Goal: Information Seeking & Learning: Find specific fact

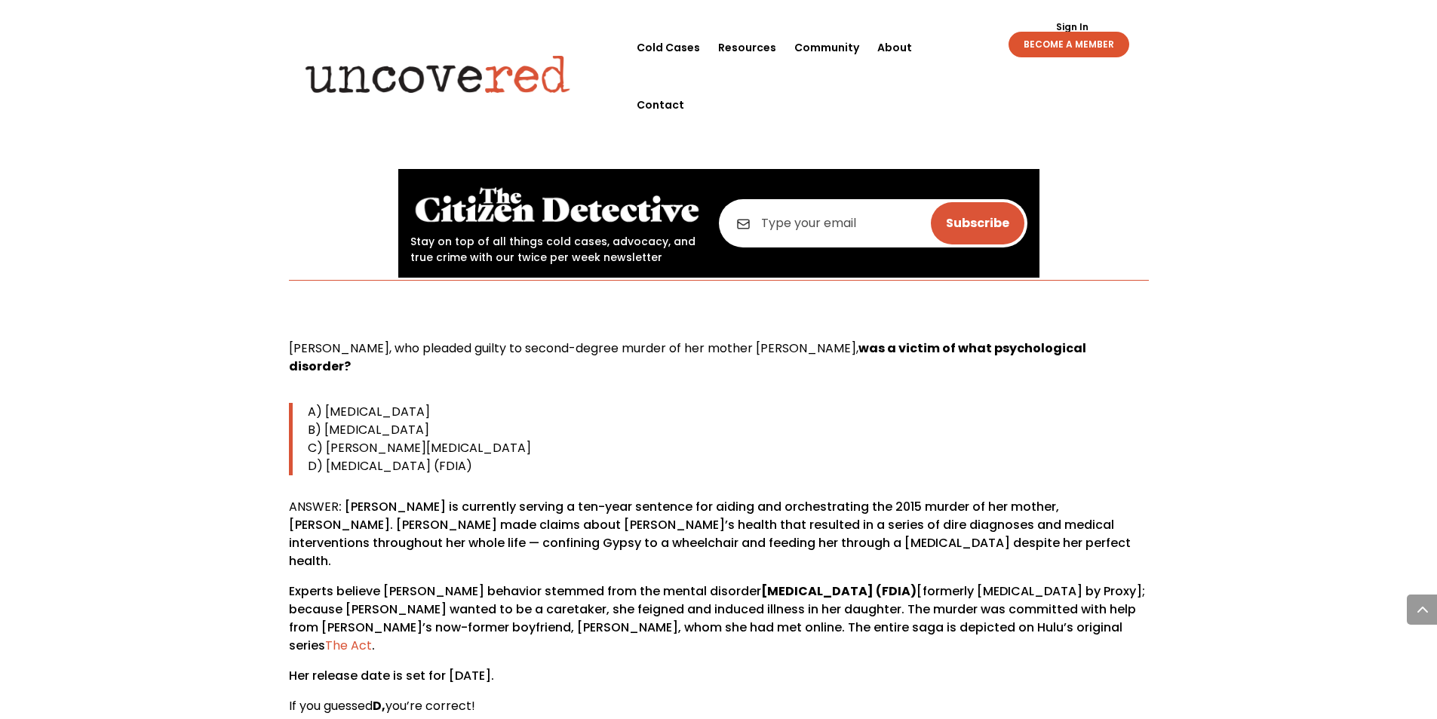
scroll to position [754, 0]
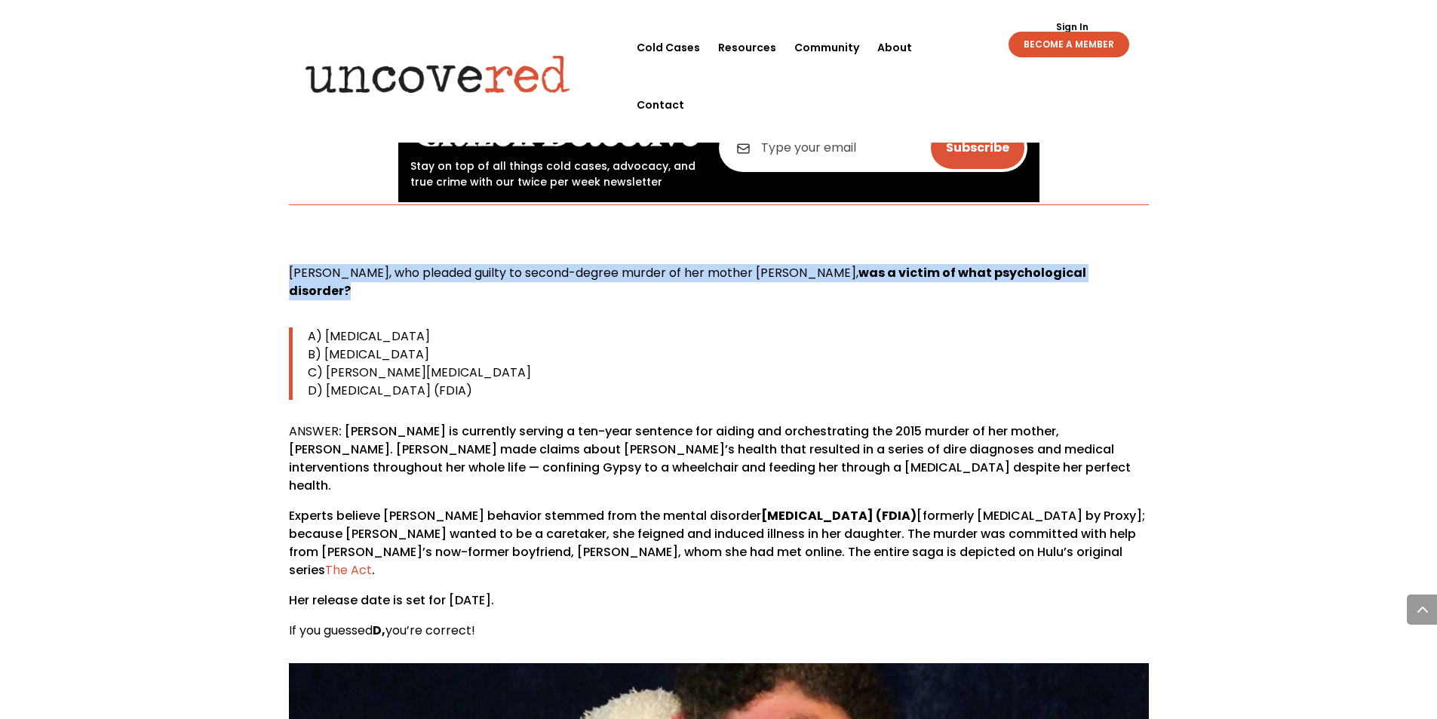
drag, startPoint x: 289, startPoint y: 270, endPoint x: 1139, endPoint y: 269, distance: 850.3
click at [1139, 269] on p "[PERSON_NAME], who pleaded guilty to second-degree murder of her mother [PERSON…" at bounding box center [719, 288] width 860 height 48
copy p "[PERSON_NAME], who pleaded guilty to second-degree murder of her mother [PERSON…"
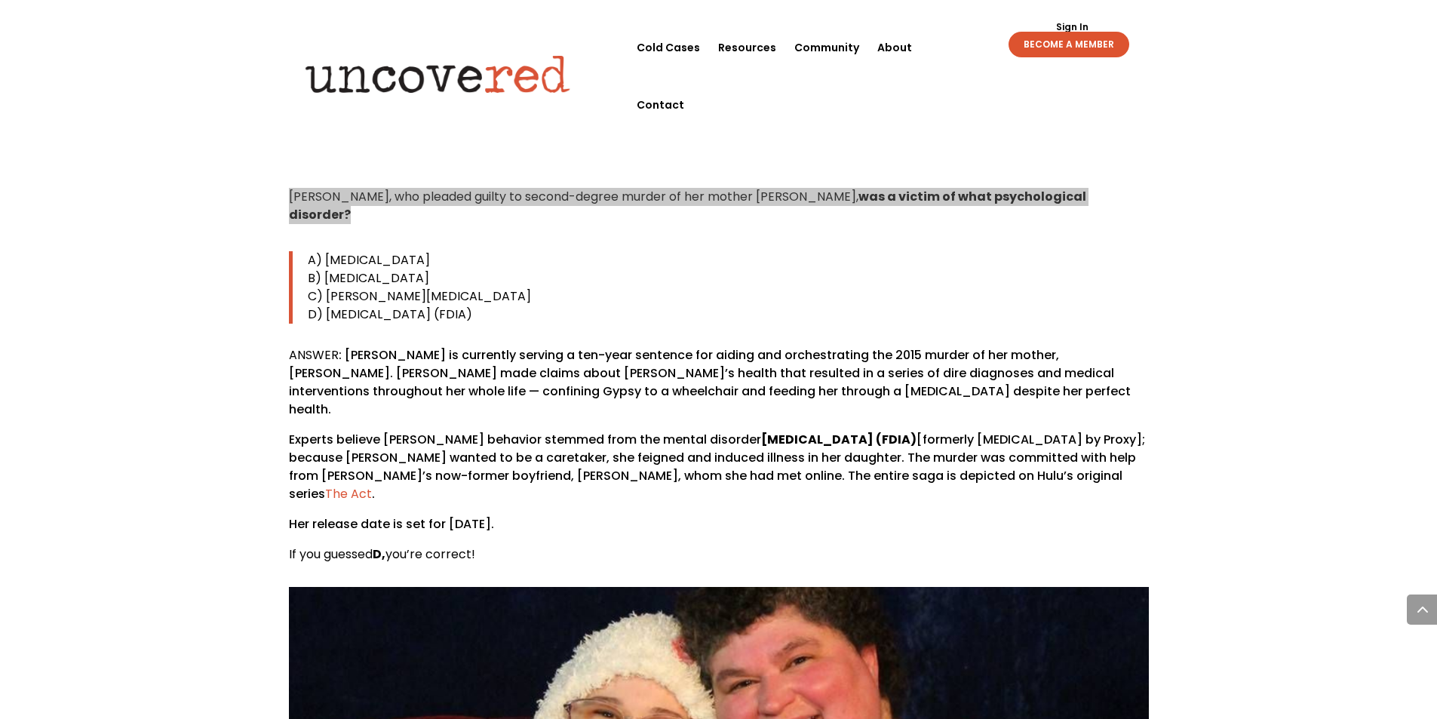
scroll to position [830, 0]
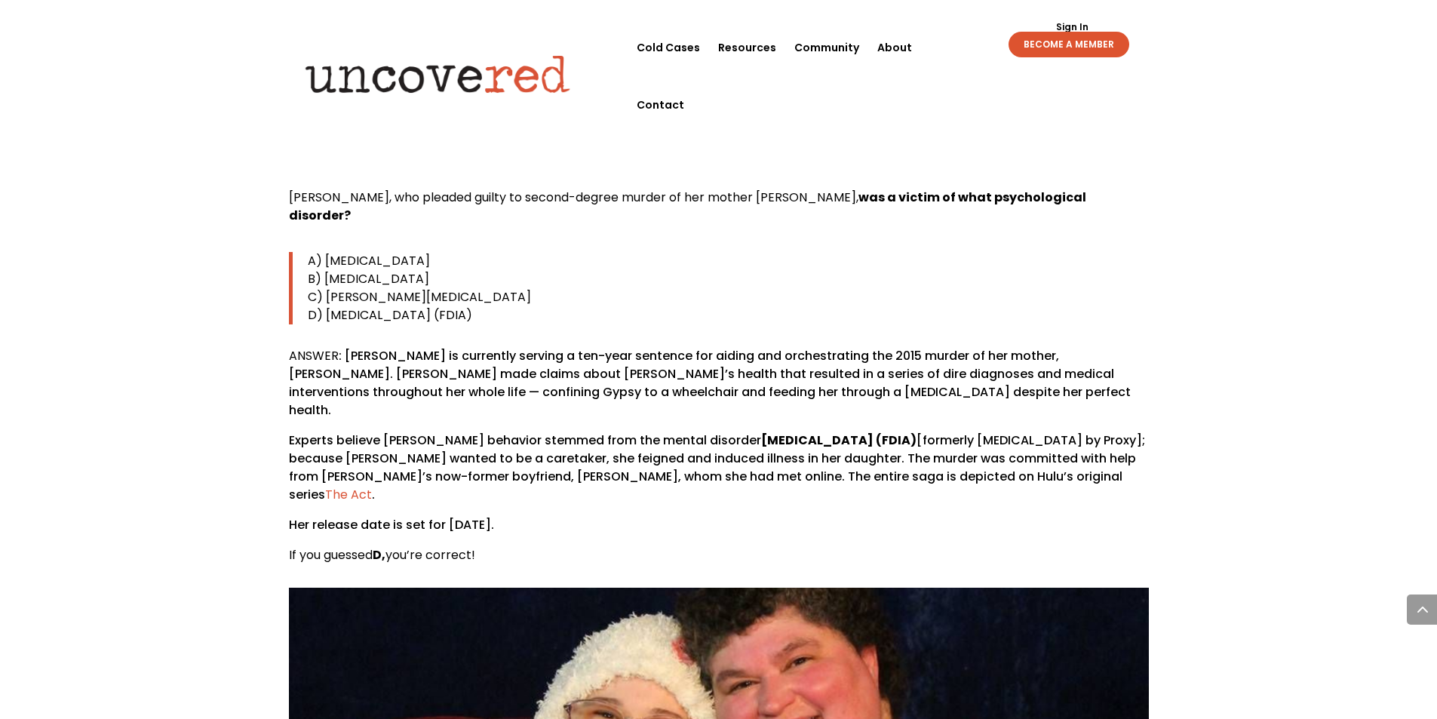
click at [383, 306] on span "D) [MEDICAL_DATA] (FDIA)" at bounding box center [390, 314] width 164 height 17
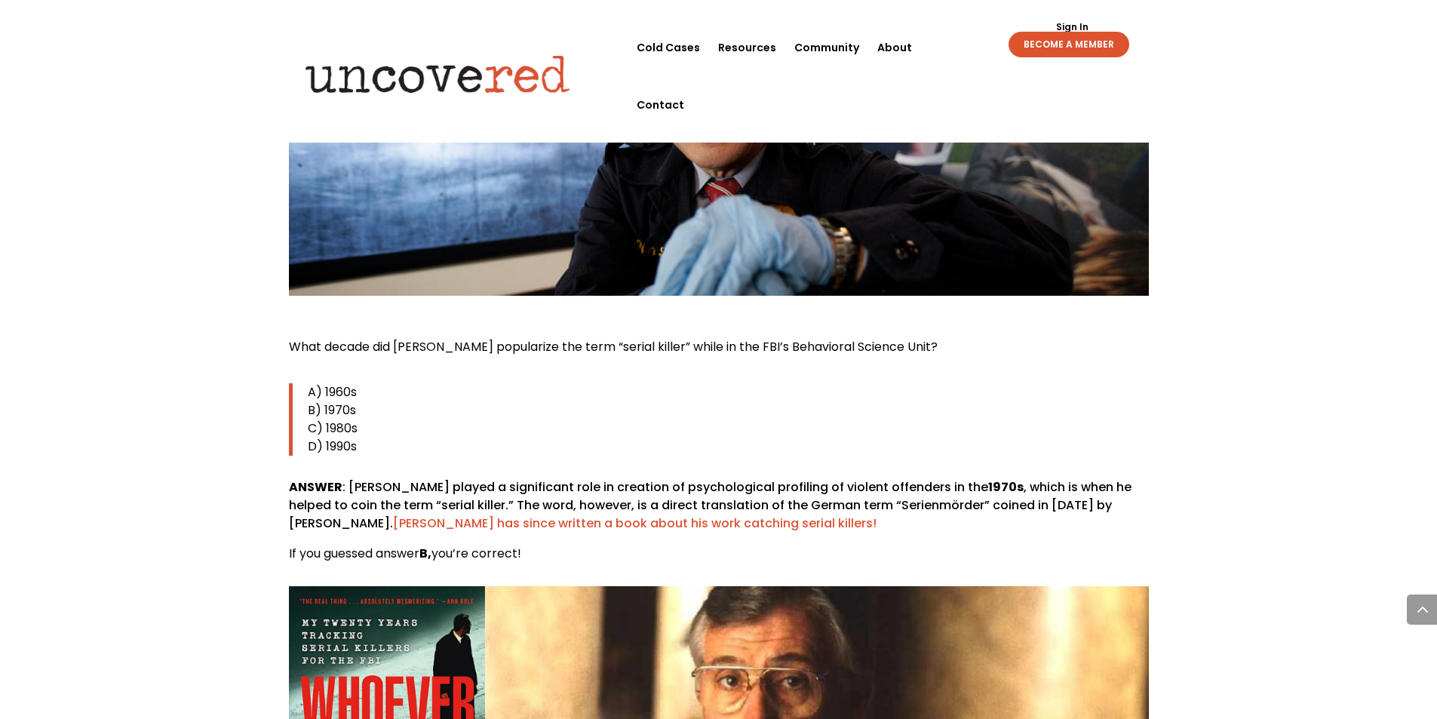
scroll to position [3395, 0]
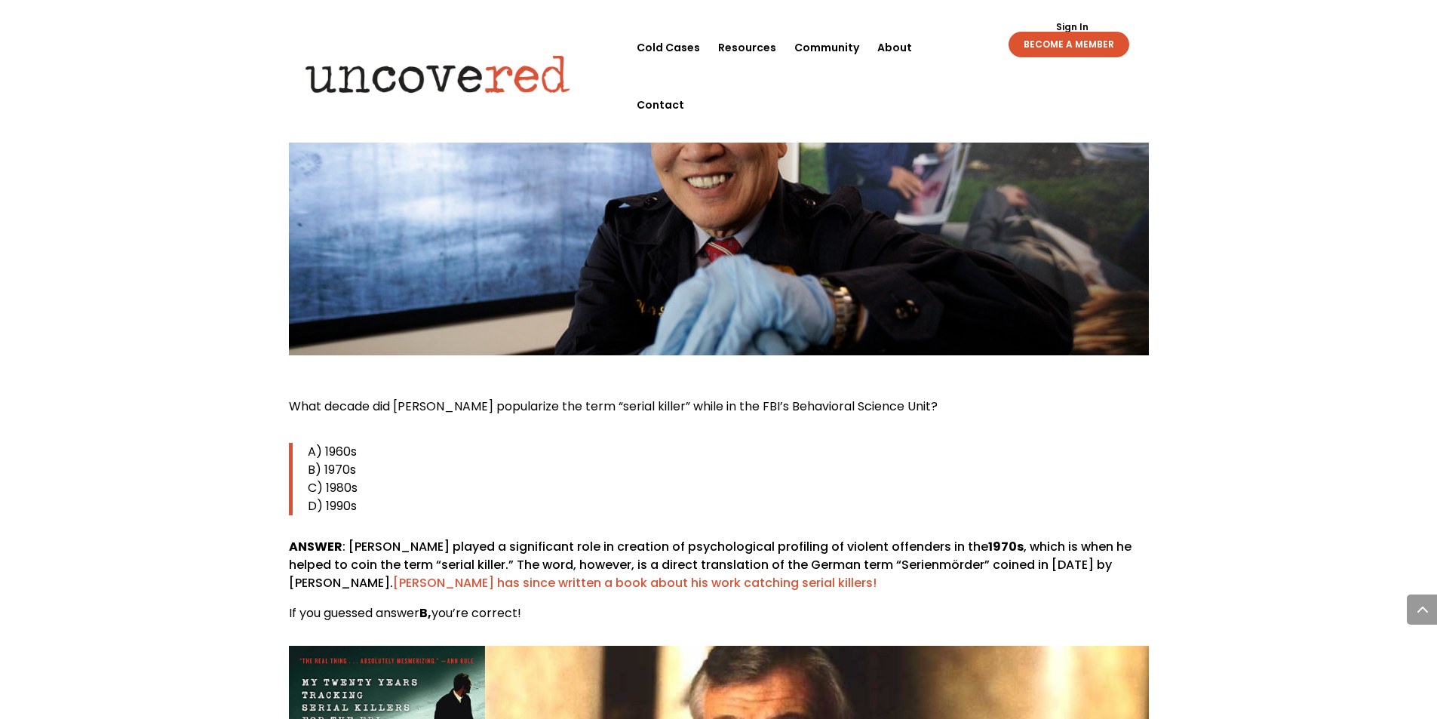
drag, startPoint x: 563, startPoint y: 432, endPoint x: 539, endPoint y: 429, distance: 23.6
click at [563, 497] on p "D) 1990s" at bounding box center [728, 506] width 841 height 18
drag, startPoint x: 287, startPoint y: 331, endPoint x: 933, endPoint y: 327, distance: 645.1
copy span "What decade did [PERSON_NAME] popularize the term “serial killer” while in the …"
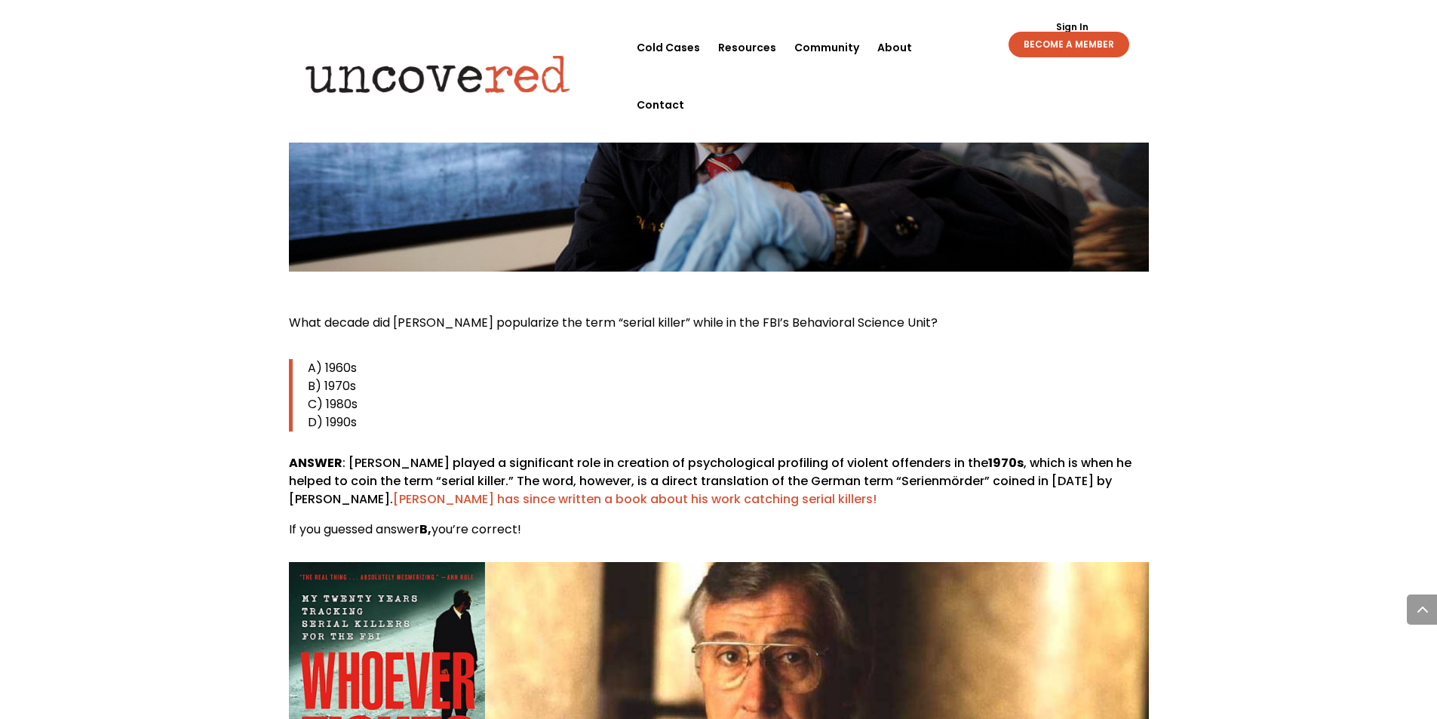
scroll to position [3772, 0]
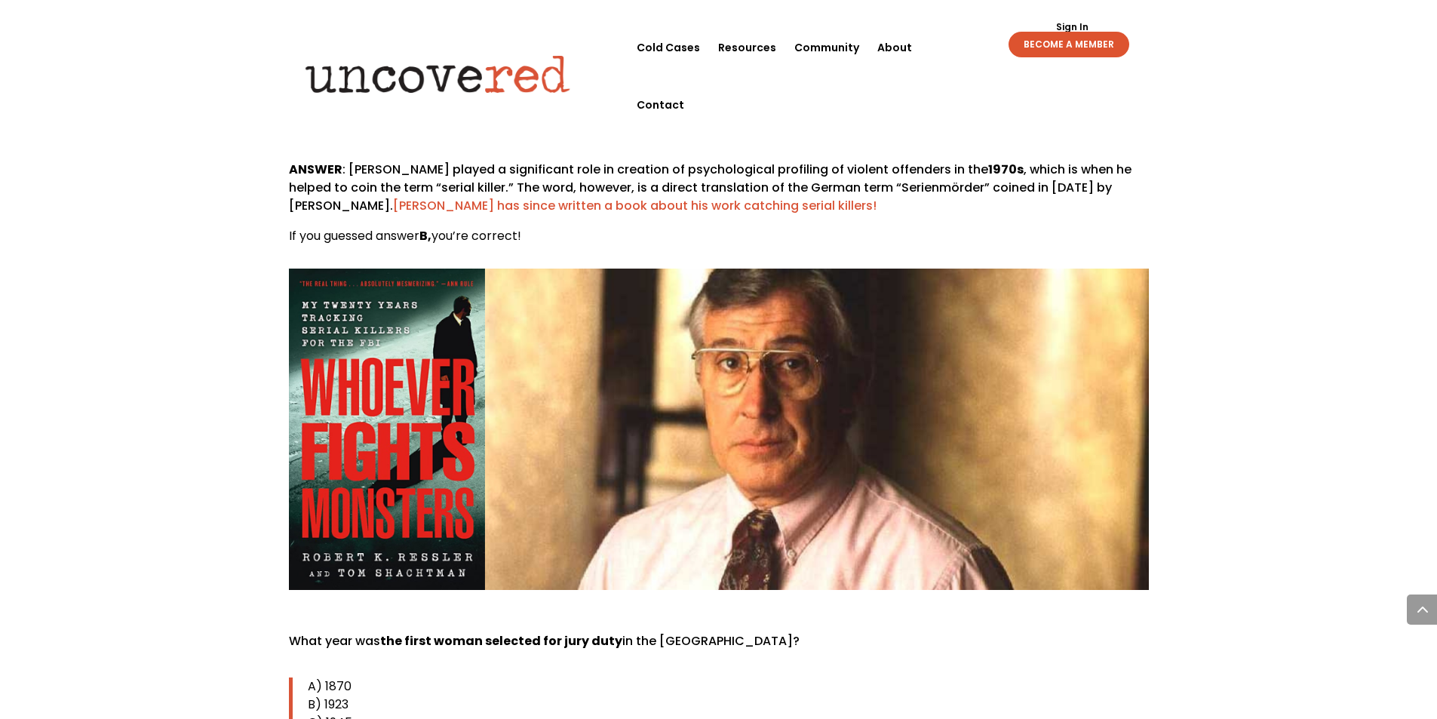
click at [855, 453] on img at bounding box center [719, 429] width 860 height 321
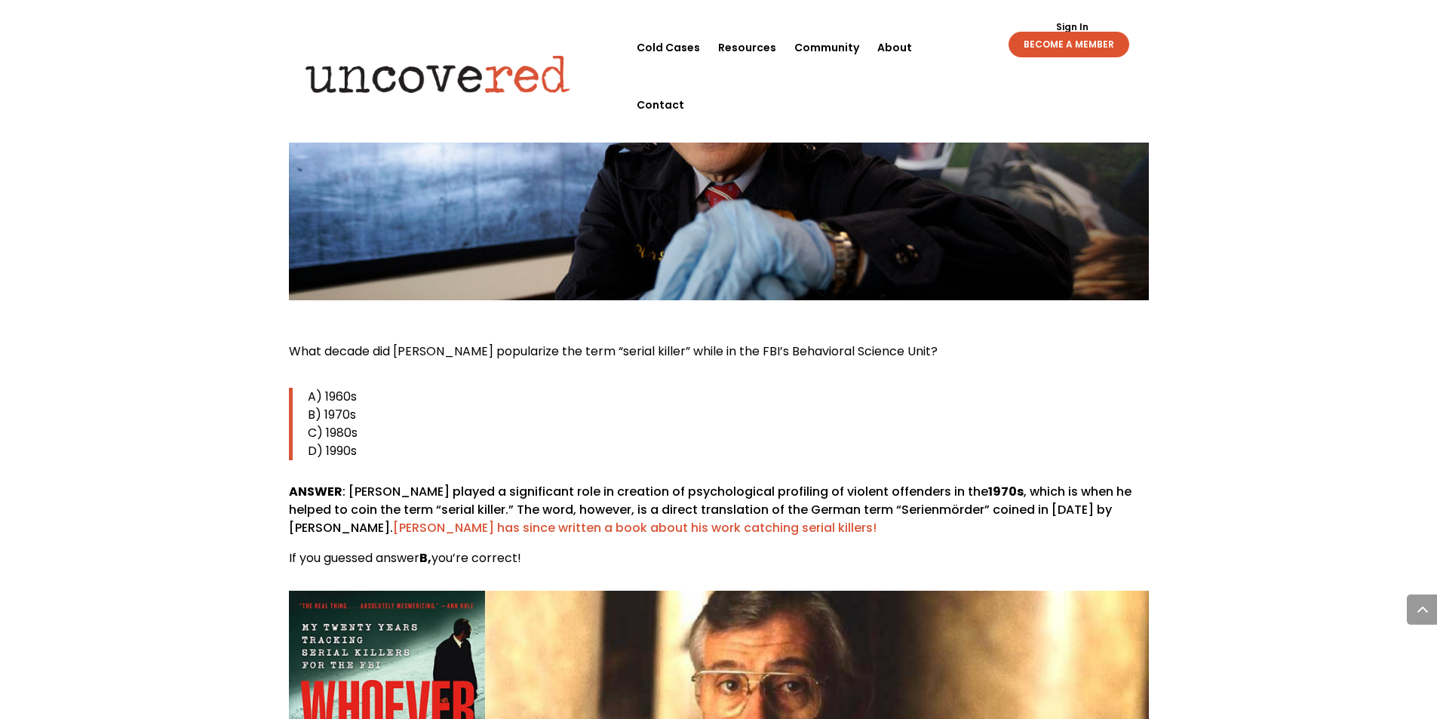
scroll to position [3244, 0]
